Goal: Navigation & Orientation: Go to known website

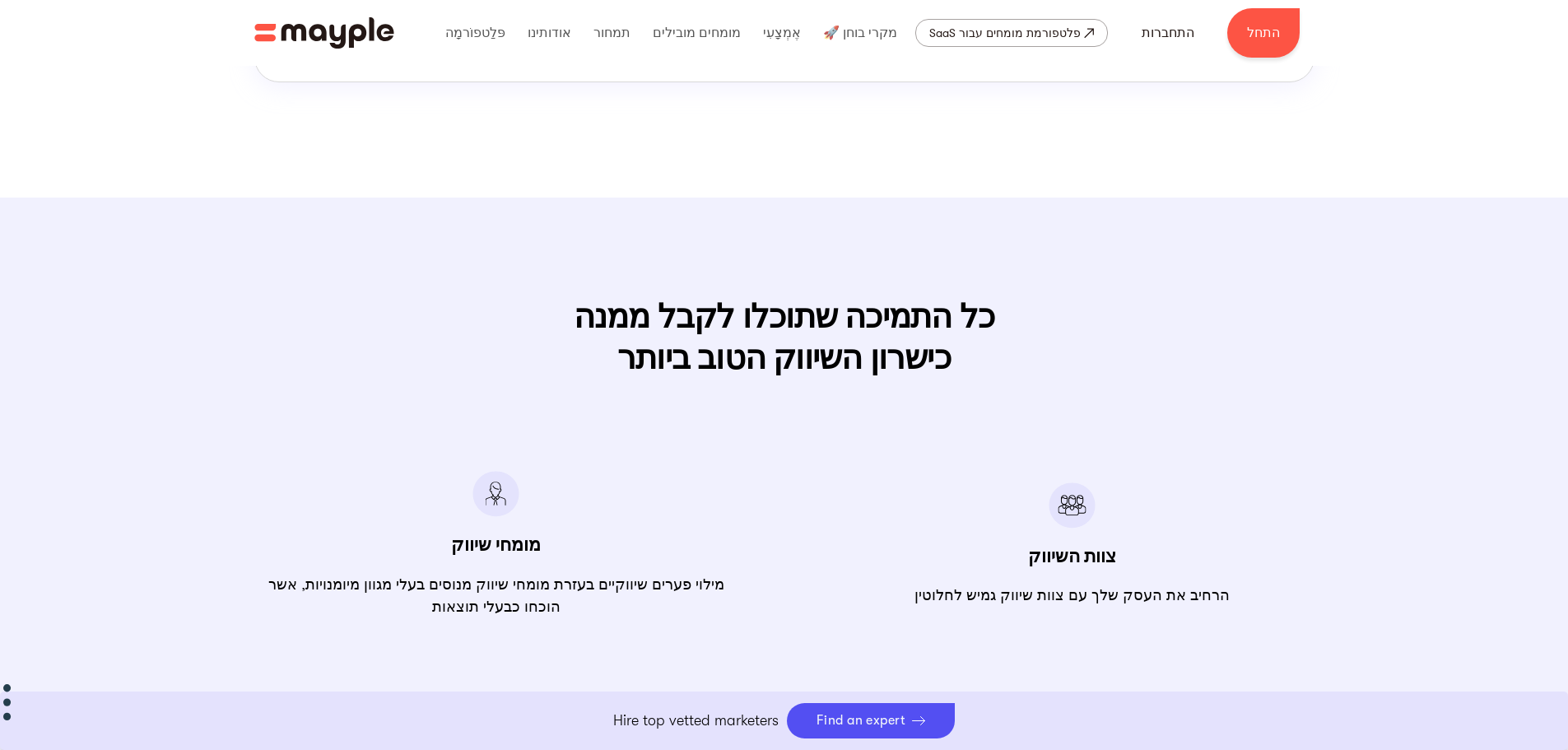
scroll to position [1599, 0]
